Goal: Information Seeking & Learning: Learn about a topic

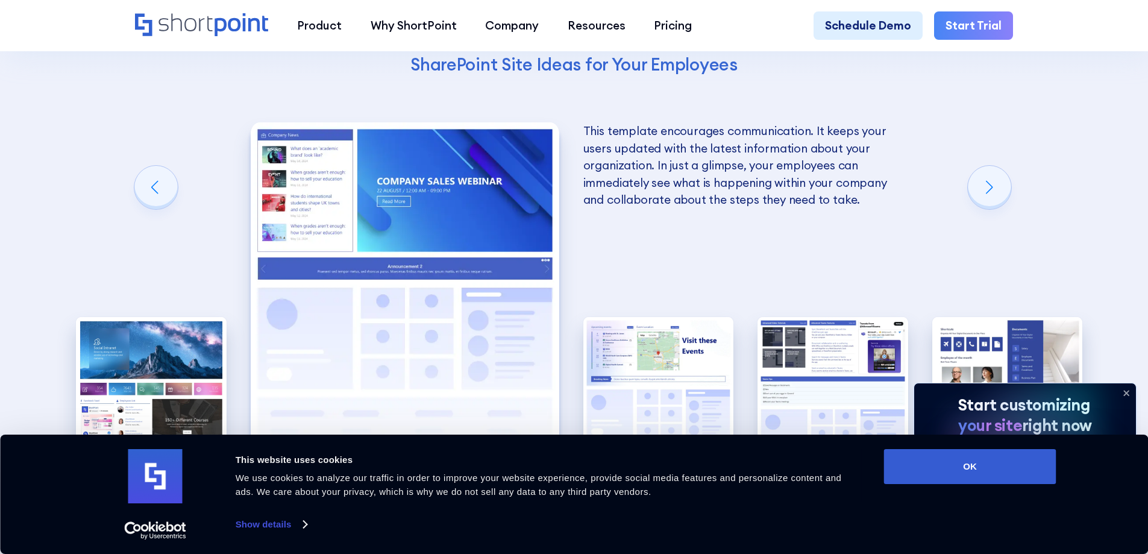
scroll to position [2490, 0]
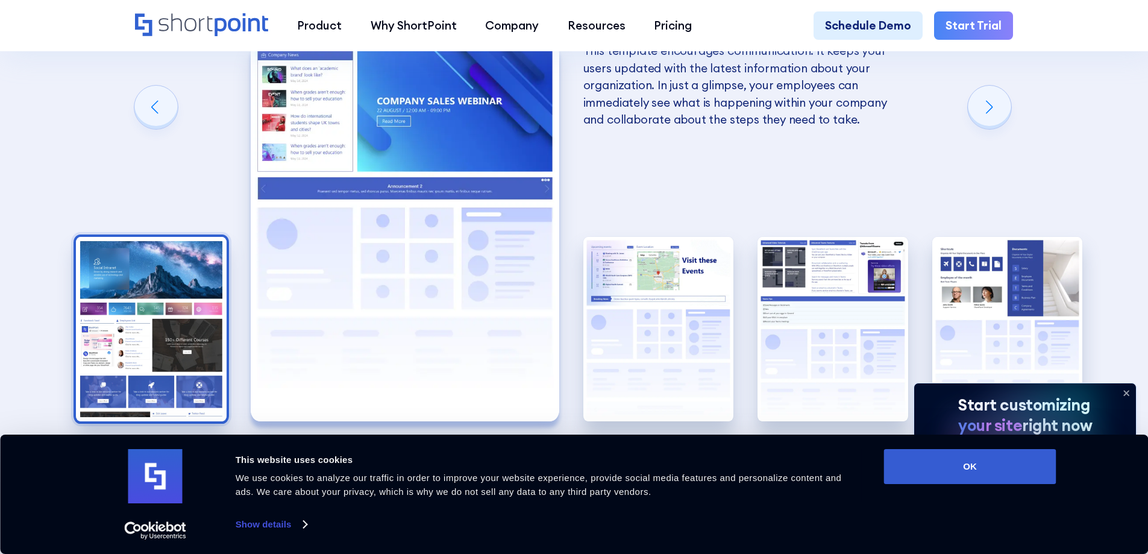
click at [189, 370] on img "1 / 5" at bounding box center [151, 329] width 151 height 185
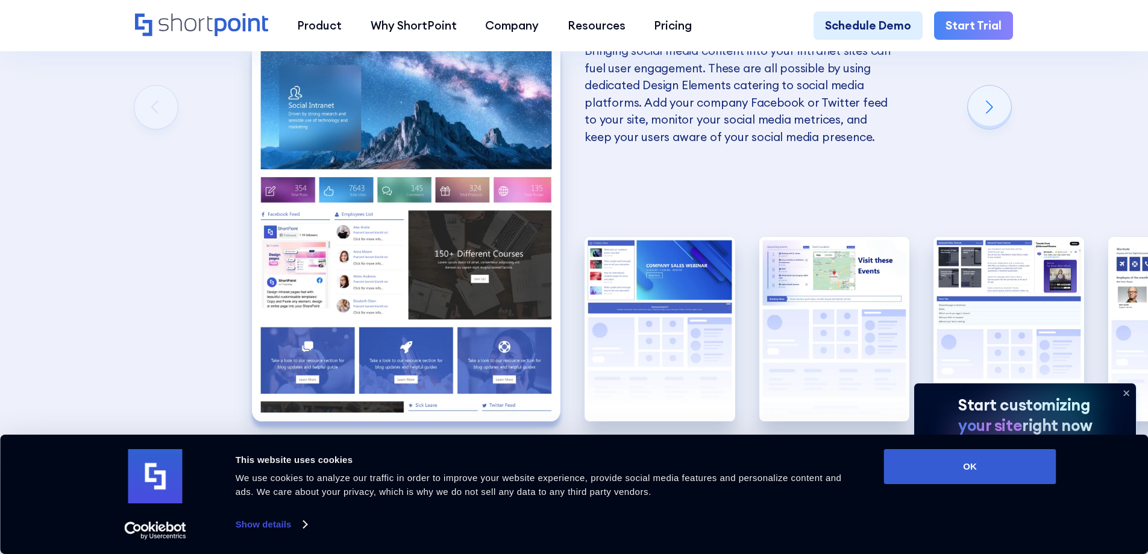
click at [420, 220] on img "1 / 5" at bounding box center [406, 231] width 308 height 379
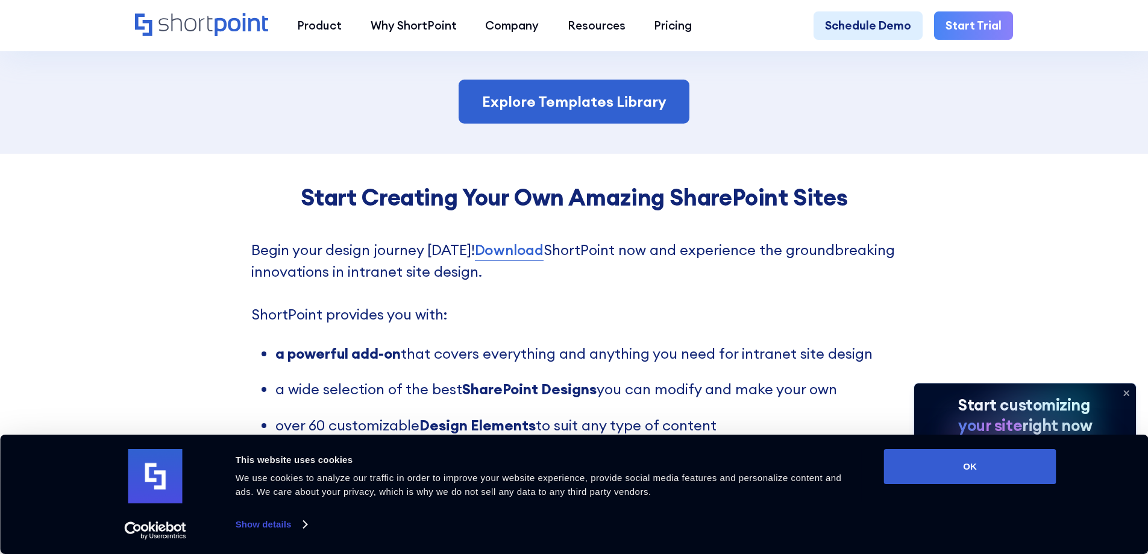
scroll to position [2972, 0]
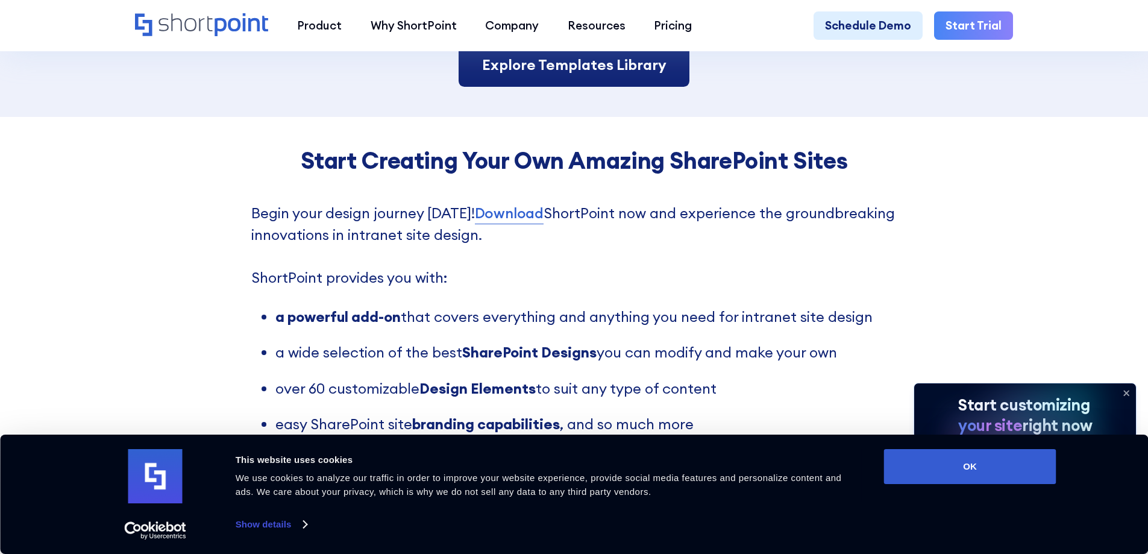
click at [574, 87] on link "Explore Templates Library" at bounding box center [573, 65] width 230 height 45
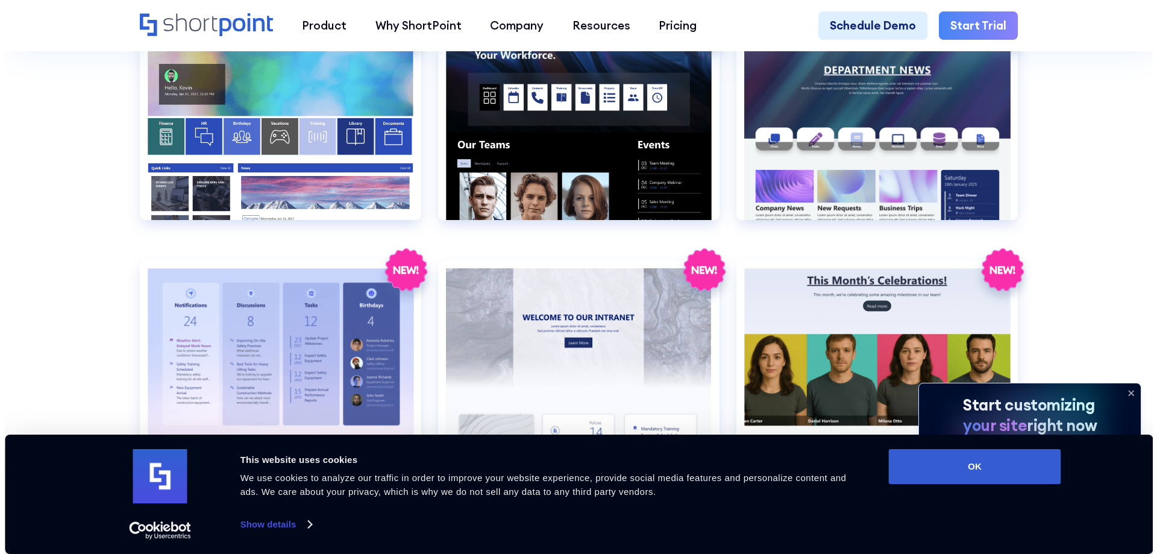
scroll to position [2329, 0]
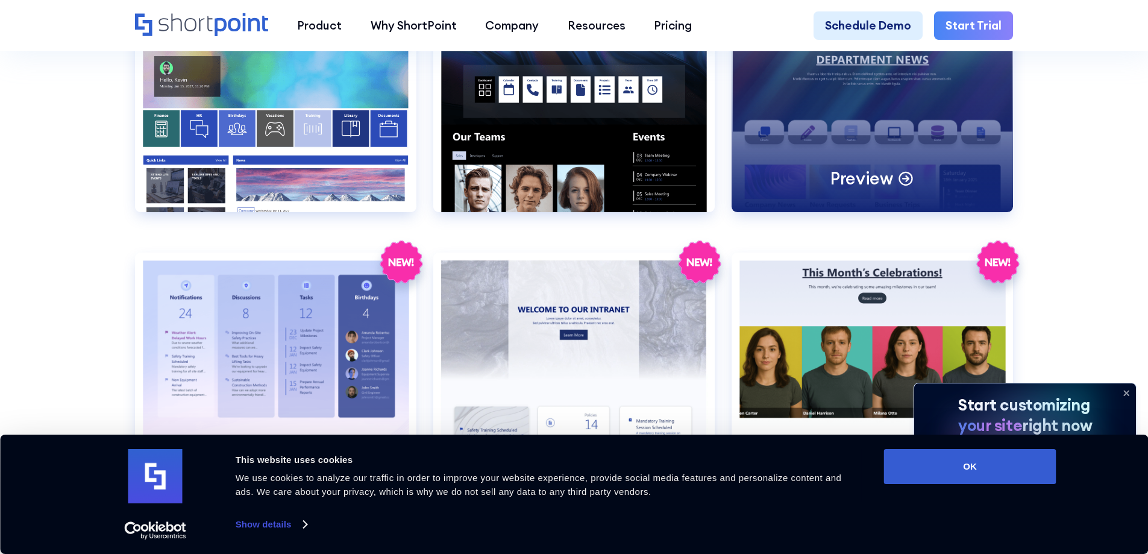
click at [885, 159] on div "Preview" at bounding box center [871, 111] width 281 height 201
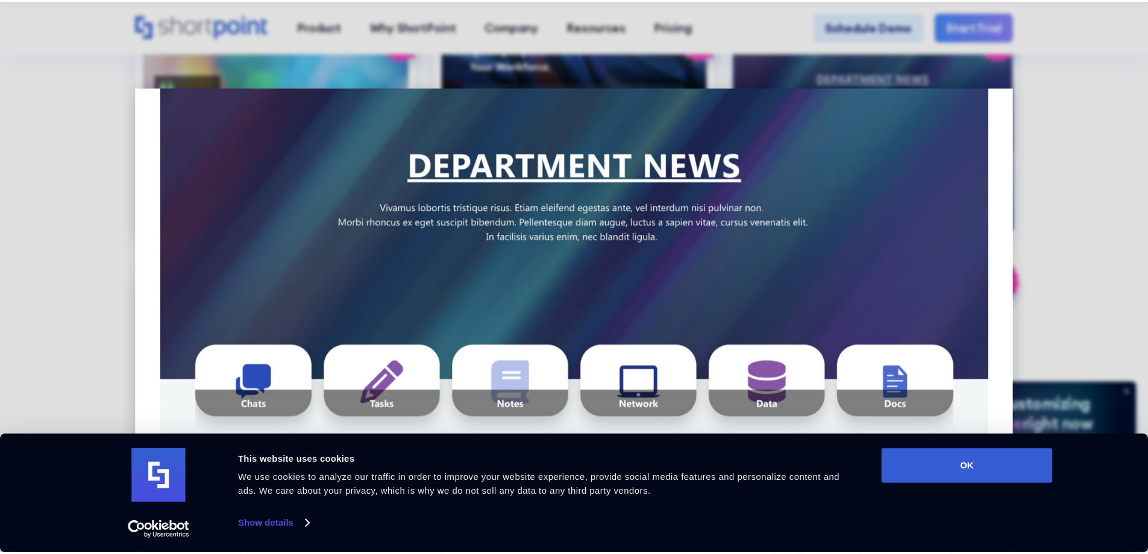
scroll to position [321, 0]
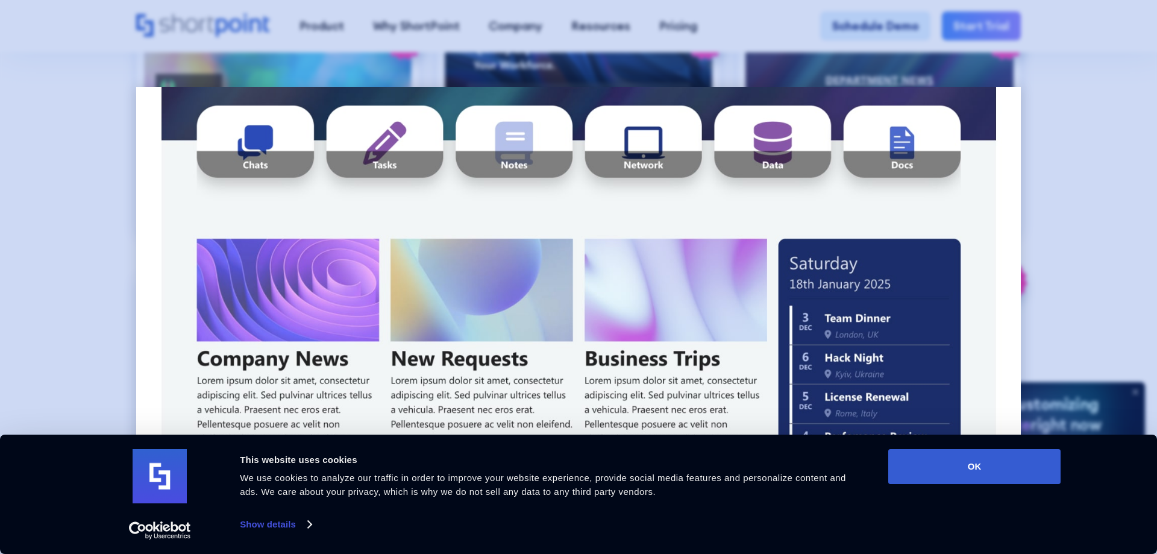
click at [1110, 167] on div at bounding box center [578, 277] width 1157 height 554
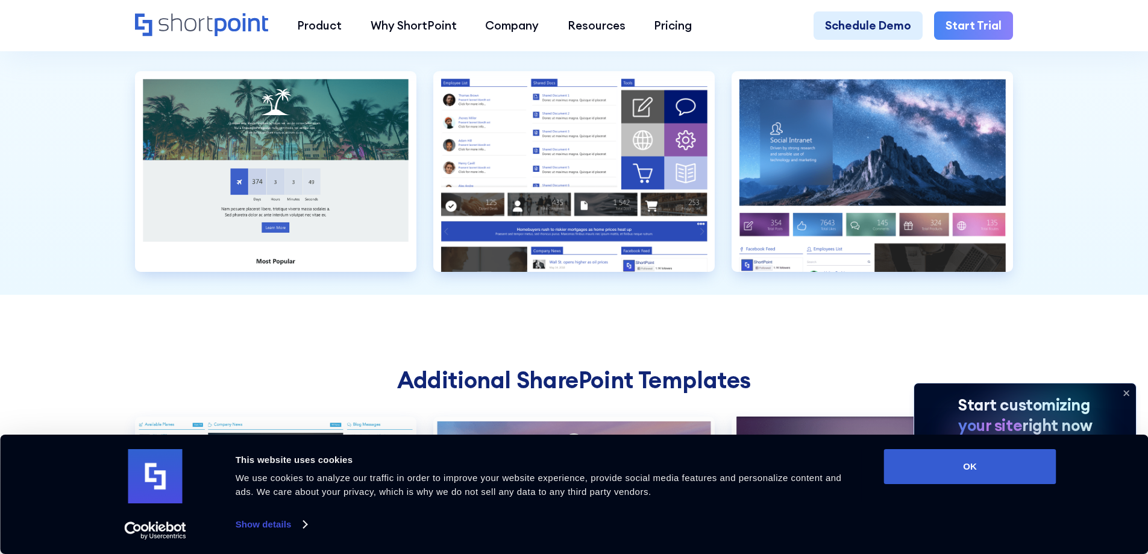
scroll to position [4096, 0]
